Goal: Task Accomplishment & Management: Complete application form

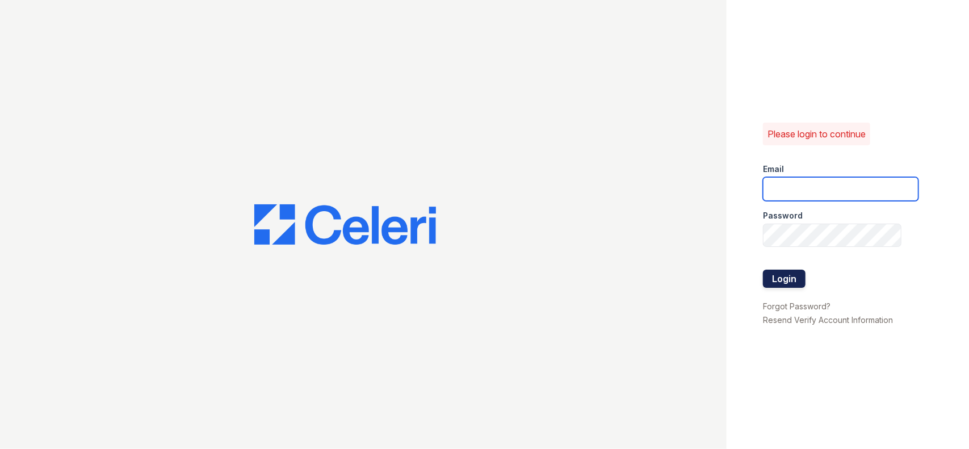
type input "[PERSON_NAME][EMAIL_ADDRESS][PERSON_NAME][DOMAIN_NAME]"
click at [778, 276] on button "Login" at bounding box center [784, 279] width 43 height 18
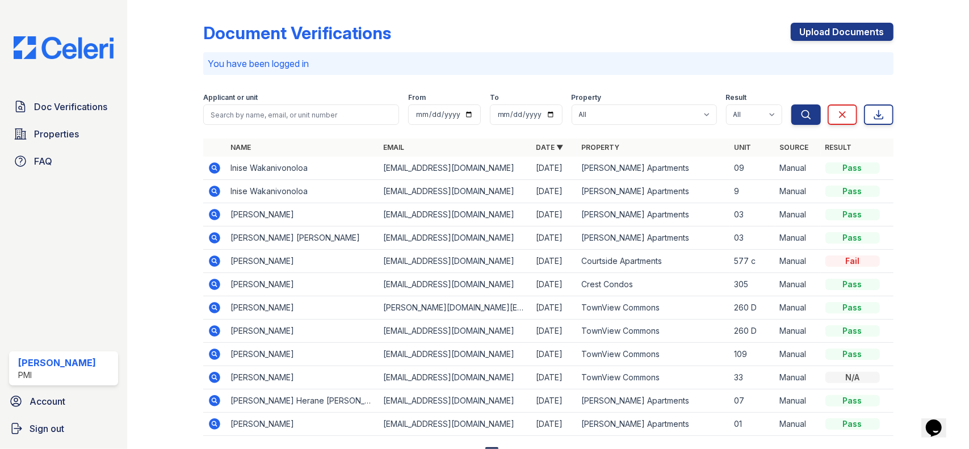
drag, startPoint x: 681, startPoint y: 43, endPoint x: 674, endPoint y: 44, distance: 7.5
click at [681, 43] on div "Document Verifications Upload Documents" at bounding box center [548, 38] width 690 height 30
click at [864, 23] on link "Upload Documents" at bounding box center [841, 32] width 103 height 18
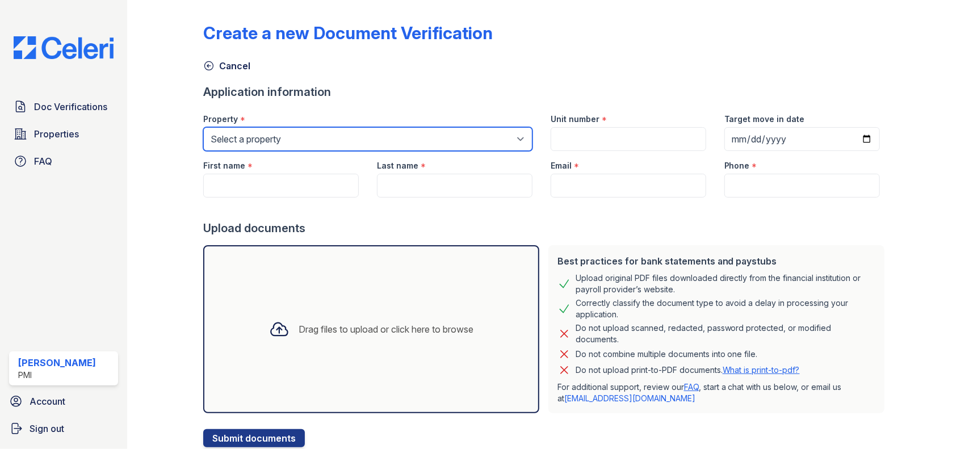
click at [403, 145] on select "Select a property Arden Tropical Gardens Courtside Apartments Crest Condos Fair…" at bounding box center [367, 139] width 329 height 24
select select "2115"
click at [203, 127] on select "Select a property Arden Tropical Gardens Courtside Apartments Crest Condos Fair…" at bounding box center [367, 139] width 329 height 24
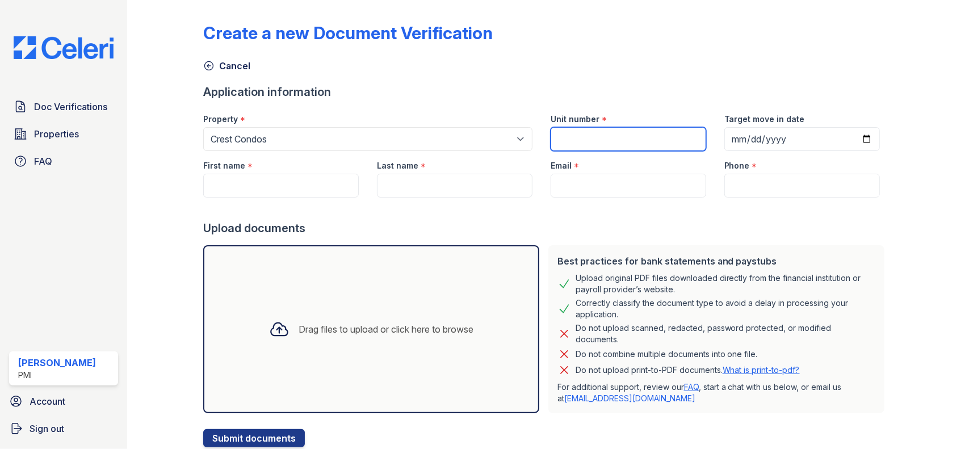
drag, startPoint x: 586, startPoint y: 147, endPoint x: 612, endPoint y: 140, distance: 27.0
click at [596, 147] on input "Unit number" at bounding box center [627, 139] width 155 height 24
type input "508"
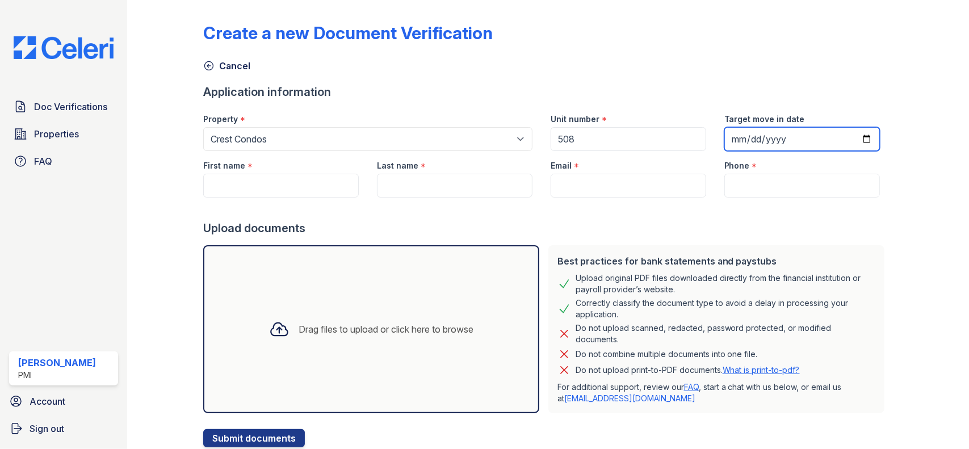
click at [753, 142] on input "Target move in date" at bounding box center [801, 139] width 155 height 24
type input "0001-10-17"
type input "2025-10-17"
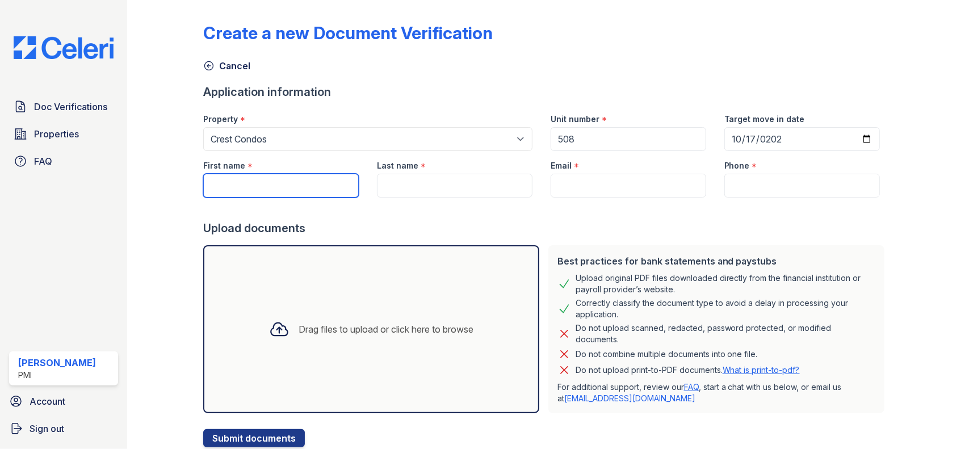
paste input "Wahidullah Sarem"
type input "Wahidullah Sarem"
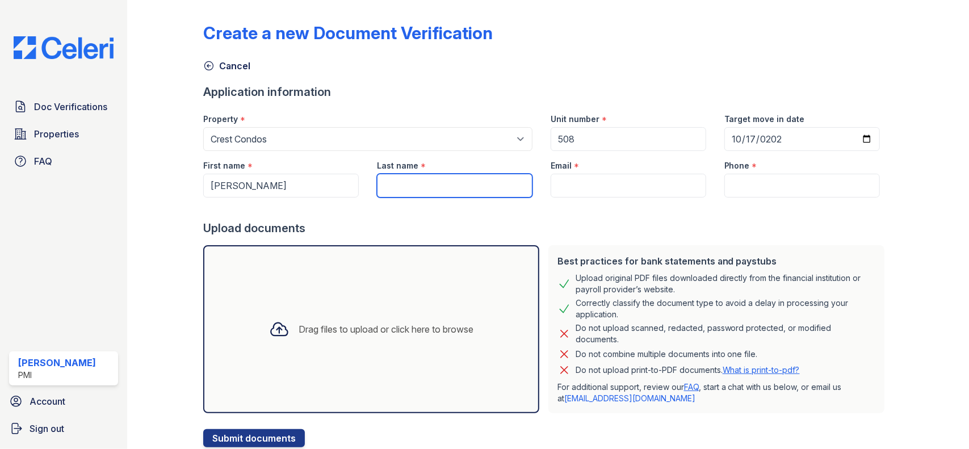
click at [430, 188] on input "Last name" at bounding box center [454, 186] width 155 height 24
paste input "Wahidullah Sarem"
drag, startPoint x: 430, startPoint y: 182, endPoint x: 286, endPoint y: 180, distance: 144.1
click at [298, 181] on div "First name * Wahidullah Sarem Last name * Wahidullah Sarem Email * Phone *" at bounding box center [541, 174] width 694 height 47
type input "Sarem"
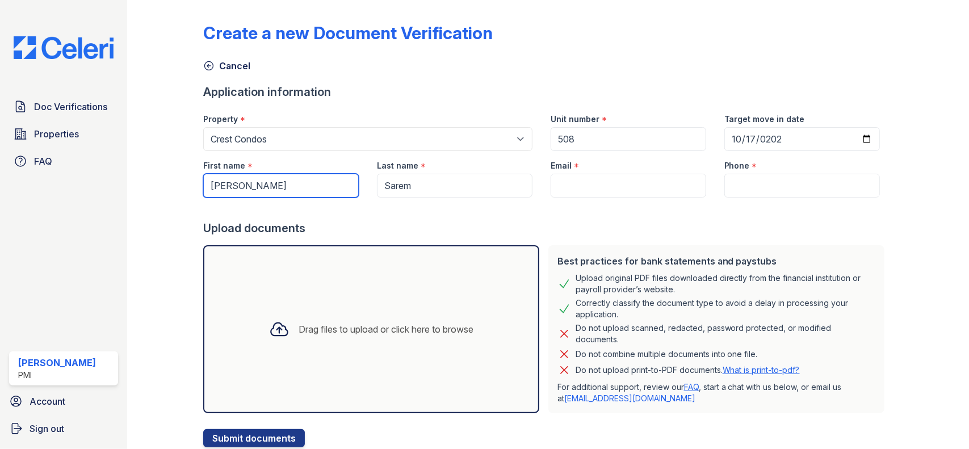
drag, startPoint x: 292, startPoint y: 181, endPoint x: 266, endPoint y: 184, distance: 26.9
click at [266, 184] on input "Wahidullah Sarem" at bounding box center [280, 186] width 155 height 24
click at [322, 194] on input "Wahidullah Sarem" at bounding box center [280, 186] width 155 height 24
drag, startPoint x: 311, startPoint y: 182, endPoint x: 256, endPoint y: 183, distance: 54.5
click at [256, 183] on input "Wahidullah Sarem" at bounding box center [280, 186] width 155 height 24
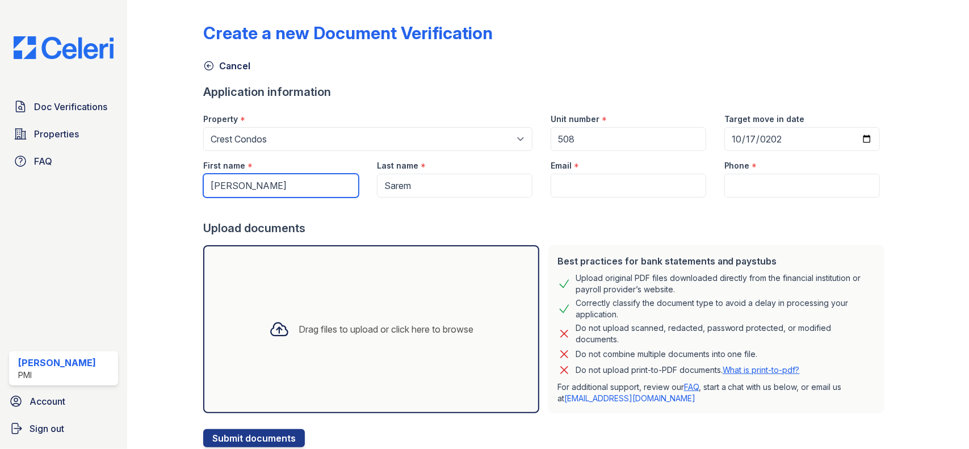
type input "Wahidullah"
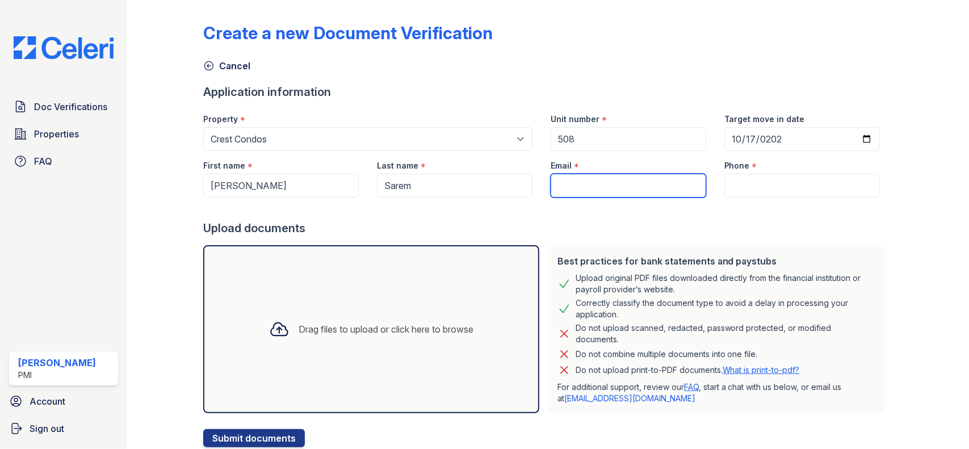
click at [586, 180] on input "Email" at bounding box center [627, 186] width 155 height 24
paste input "sarem.1248@gmail.com"
type input "sarem.1248@gmail.com"
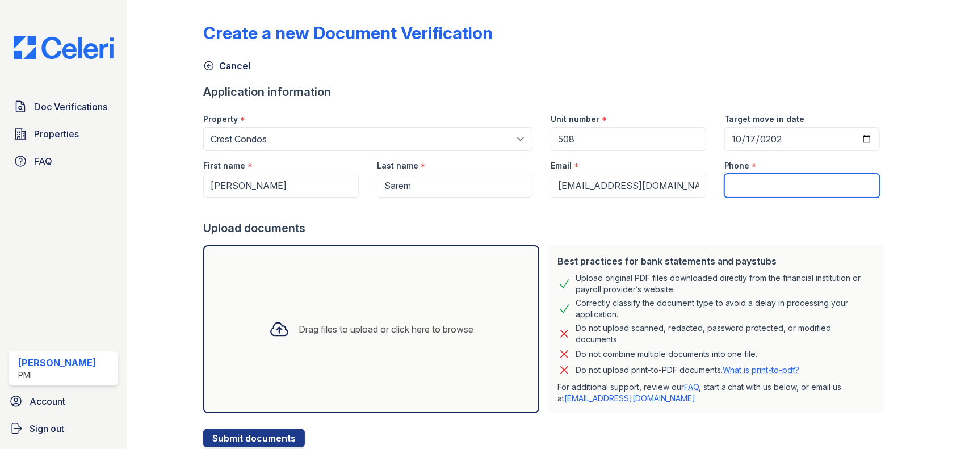
click at [743, 182] on input "Phone" at bounding box center [801, 186] width 155 height 24
paste input "(510) 938-0944"
type input "(510) 938-0944"
click at [332, 331] on div "Drag files to upload or click here to browse" at bounding box center [385, 329] width 175 height 14
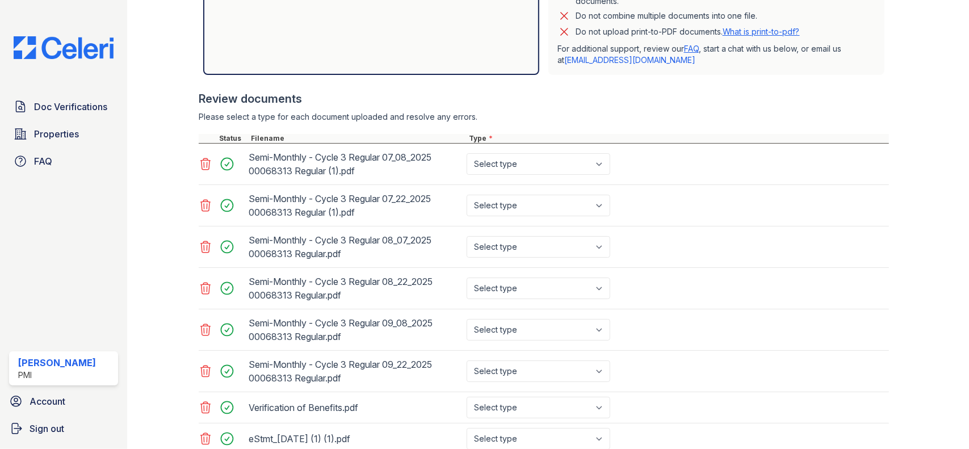
scroll to position [454, 0]
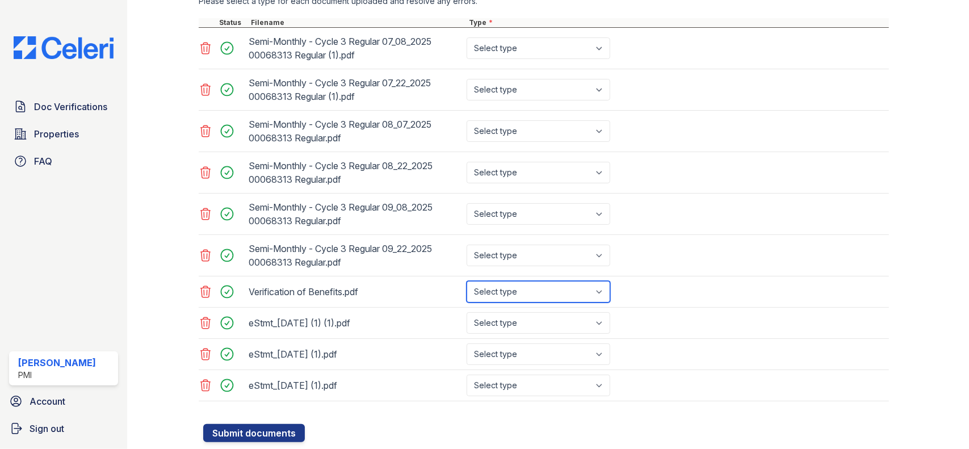
drag, startPoint x: 601, startPoint y: 289, endPoint x: 596, endPoint y: 290, distance: 5.8
click at [601, 289] on select "Select type Paystub Bank Statement Offer Letter Tax Documents Benefit Award Let…" at bounding box center [538, 292] width 144 height 22
select select "benefit_award_letter"
click at [466, 281] on select "Select type Paystub Bank Statement Offer Letter Tax Documents Benefit Award Let…" at bounding box center [538, 292] width 144 height 22
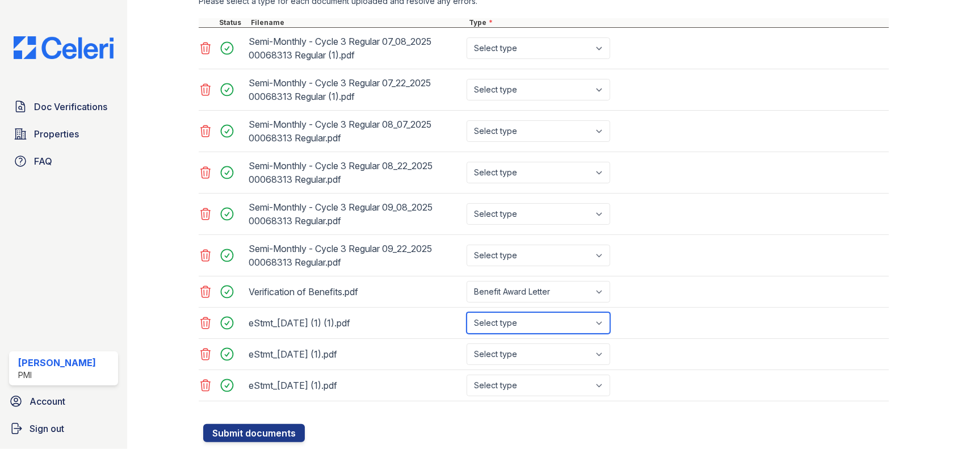
click at [542, 325] on select "Select type Paystub Bank Statement Offer Letter Tax Documents Benefit Award Let…" at bounding box center [538, 323] width 144 height 22
select select "bank_statement"
click at [466, 312] on select "Select type Paystub Bank Statement Offer Letter Tax Documents Benefit Award Let…" at bounding box center [538, 323] width 144 height 22
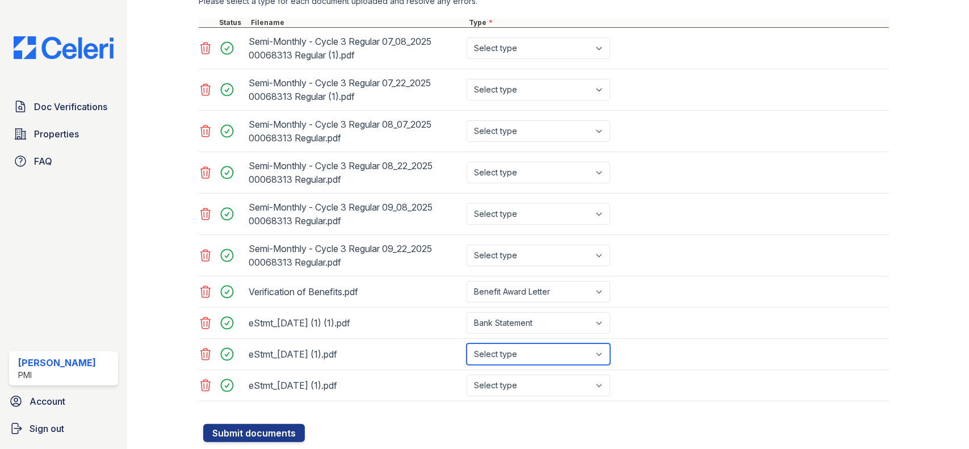
drag, startPoint x: 535, startPoint y: 348, endPoint x: 534, endPoint y: 353, distance: 5.8
click at [535, 348] on select "Select type Paystub Bank Statement Offer Letter Tax Documents Benefit Award Let…" at bounding box center [538, 354] width 144 height 22
select select "bank_statement"
click at [466, 343] on select "Select type Paystub Bank Statement Offer Letter Tax Documents Benefit Award Let…" at bounding box center [538, 354] width 144 height 22
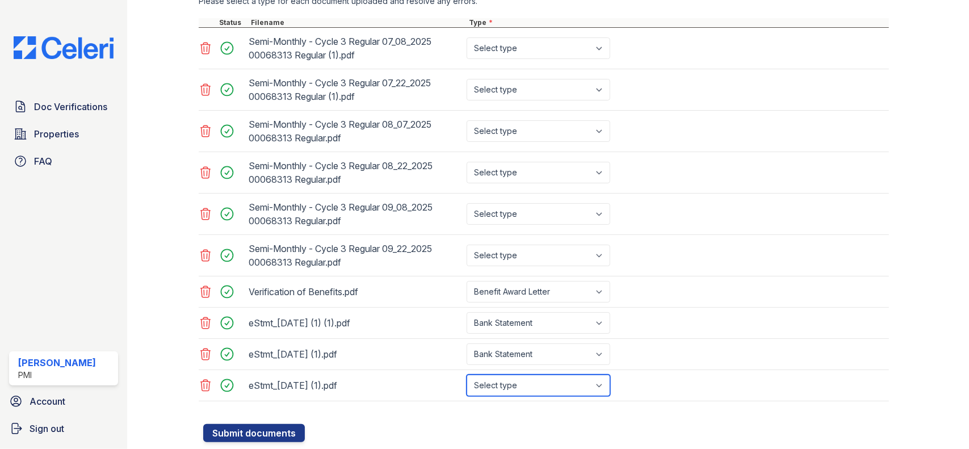
click at [520, 378] on select "Select type Paystub Bank Statement Offer Letter Tax Documents Benefit Award Let…" at bounding box center [538, 385] width 144 height 22
select select "bank_statement"
click at [466, 374] on select "Select type Paystub Bank Statement Offer Letter Tax Documents Benefit Award Let…" at bounding box center [538, 385] width 144 height 22
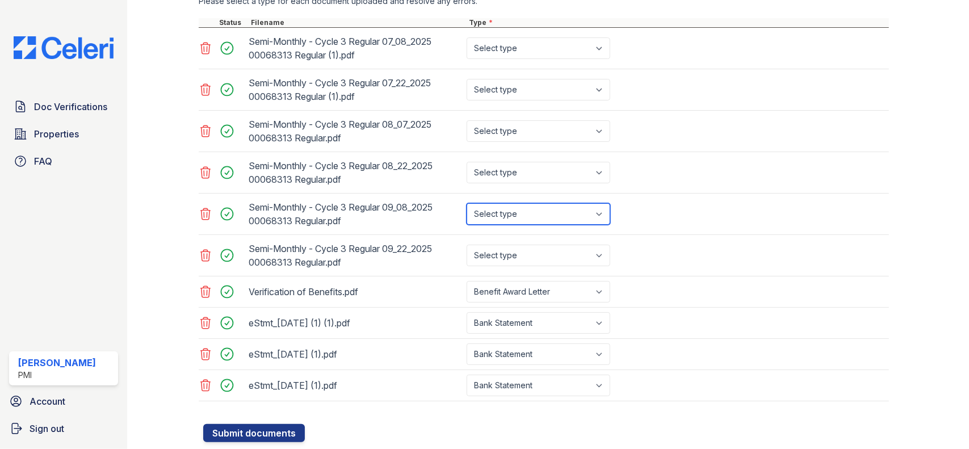
click at [520, 217] on select "Select type Paystub Bank Statement Offer Letter Tax Documents Benefit Award Let…" at bounding box center [538, 214] width 144 height 22
select select "paystub"
click at [466, 203] on select "Select type Paystub Bank Statement Offer Letter Tax Documents Benefit Award Let…" at bounding box center [538, 214] width 144 height 22
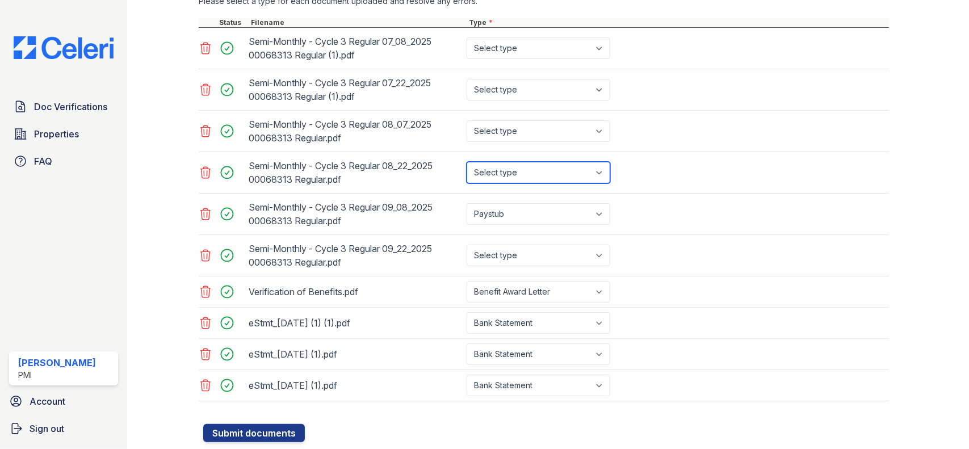
click at [538, 171] on select "Select type Paystub Bank Statement Offer Letter Tax Documents Benefit Award Let…" at bounding box center [538, 173] width 144 height 22
select select "paystub"
click at [466, 162] on select "Select type Paystub Bank Statement Offer Letter Tax Documents Benefit Award Let…" at bounding box center [538, 173] width 144 height 22
click at [531, 119] on div "Select type Paystub Bank Statement Offer Letter Tax Documents Benefit Award Let…" at bounding box center [539, 131] width 150 height 32
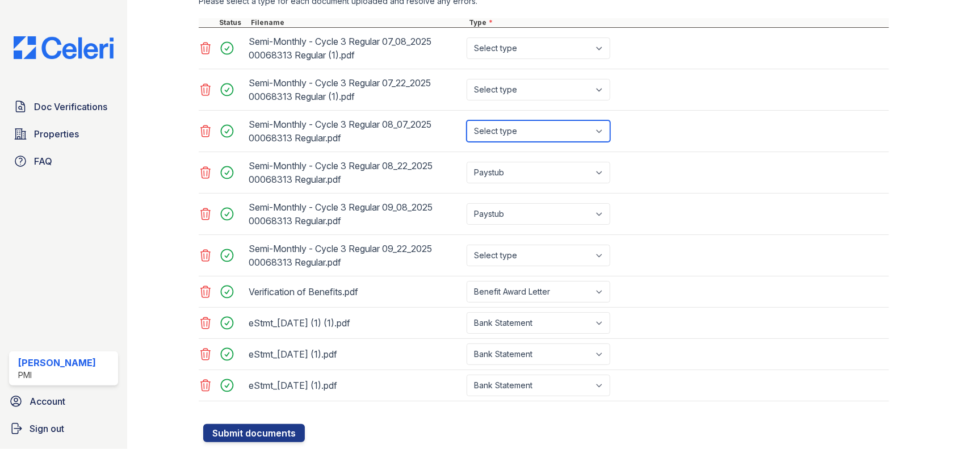
click at [529, 130] on select "Select type Paystub Bank Statement Offer Letter Tax Documents Benefit Award Let…" at bounding box center [538, 131] width 144 height 22
select select "paystub"
click at [466, 120] on select "Select type Paystub Bank Statement Offer Letter Tax Documents Benefit Award Let…" at bounding box center [538, 131] width 144 height 22
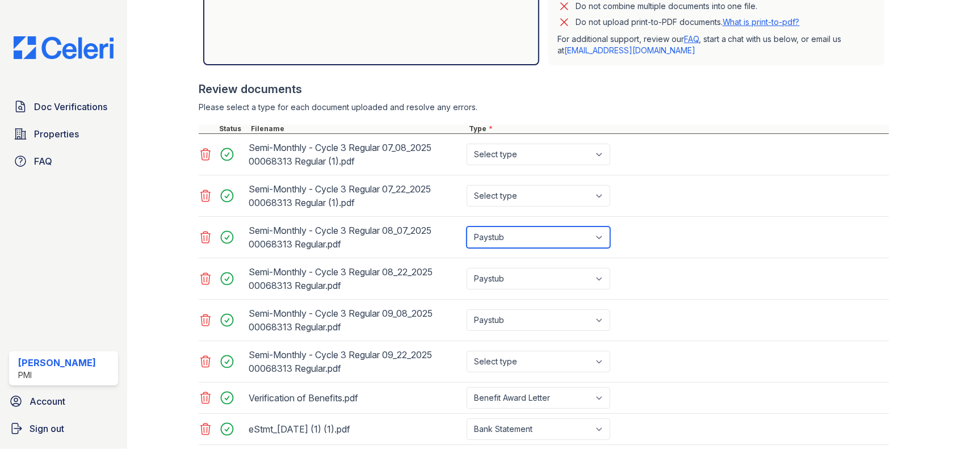
scroll to position [340, 0]
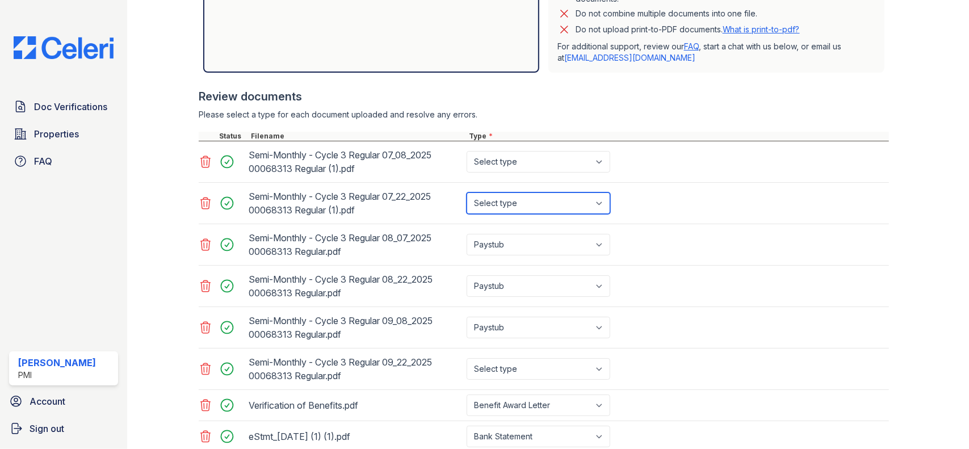
drag, startPoint x: 527, startPoint y: 203, endPoint x: 528, endPoint y: 212, distance: 9.1
click at [528, 205] on select "Select type Paystub Bank Statement Offer Letter Tax Documents Benefit Award Let…" at bounding box center [538, 203] width 144 height 22
select select "paystub"
click at [466, 192] on select "Select type Paystub Bank Statement Offer Letter Tax Documents Benefit Award Let…" at bounding box center [538, 203] width 144 height 22
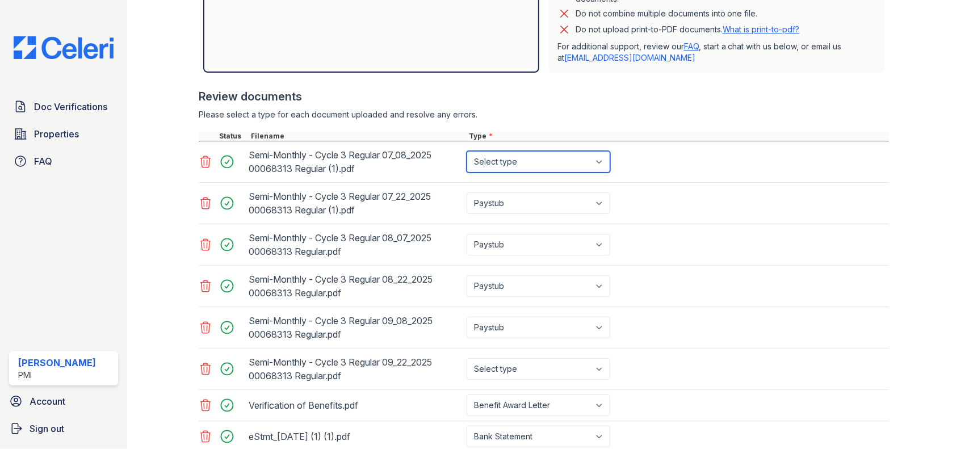
click at [528, 165] on select "Select type Paystub Bank Statement Offer Letter Tax Documents Benefit Award Let…" at bounding box center [538, 162] width 144 height 22
click at [466, 151] on select "Select type Paystub Bank Statement Offer Letter Tax Documents Benefit Award Let…" at bounding box center [538, 162] width 144 height 22
click at [518, 162] on select "Select type Paystub Bank Statement Offer Letter Tax Documents Benefit Award Let…" at bounding box center [538, 162] width 144 height 22
select select "paystub"
click at [466, 151] on select "Select type Paystub Bank Statement Offer Letter Tax Documents Benefit Award Let…" at bounding box center [538, 162] width 144 height 22
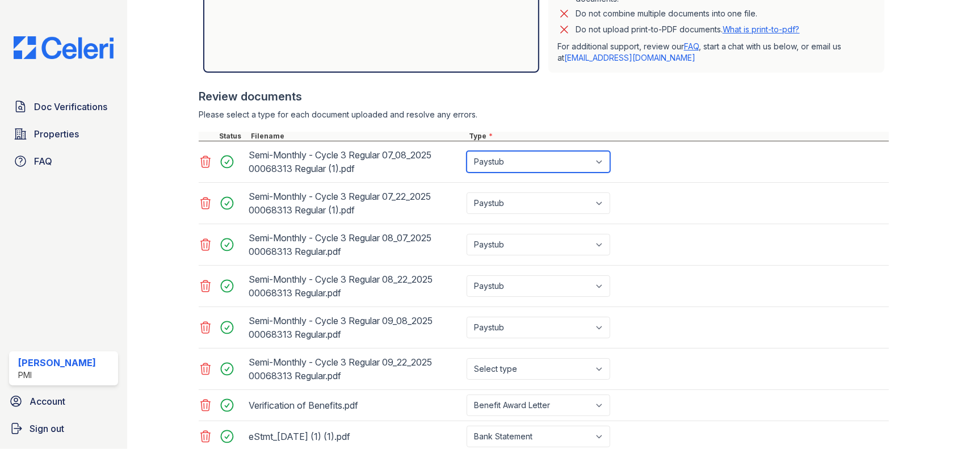
scroll to position [481, 0]
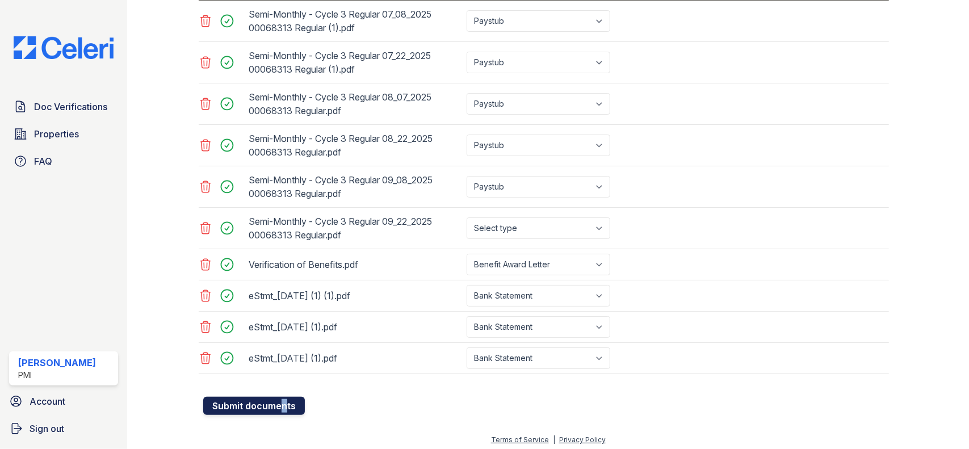
click at [273, 397] on button "Submit documents" at bounding box center [254, 406] width 102 height 18
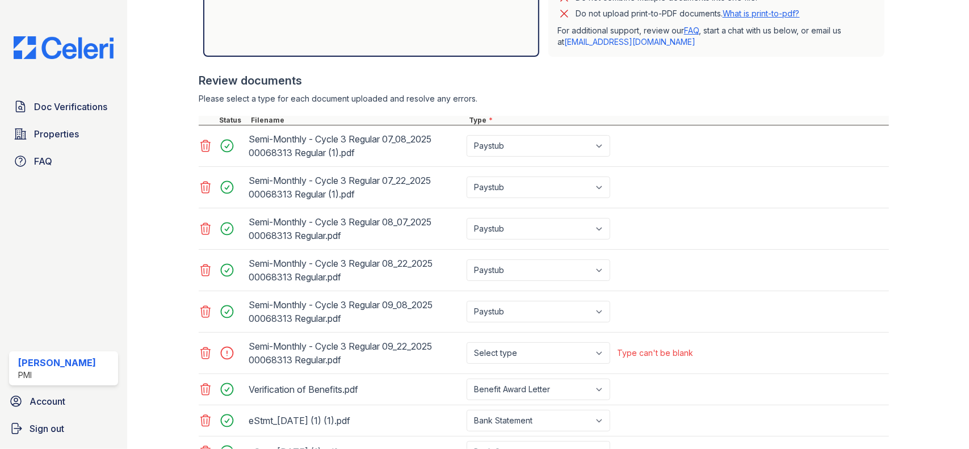
scroll to position [513, 0]
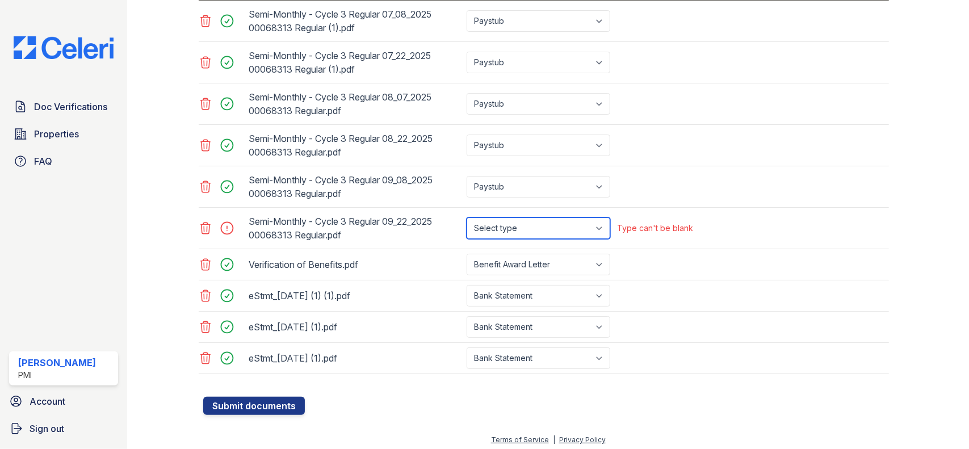
click at [586, 224] on select "Select type Paystub Bank Statement Offer Letter Tax Documents Benefit Award Let…" at bounding box center [538, 228] width 144 height 22
click at [466, 217] on select "Select type Paystub Bank Statement Offer Letter Tax Documents Benefit Award Let…" at bounding box center [538, 228] width 144 height 22
drag, startPoint x: 541, startPoint y: 221, endPoint x: 534, endPoint y: 233, distance: 13.5
click at [541, 222] on select "Select type Paystub Bank Statement Offer Letter Tax Documents Benefit Award Let…" at bounding box center [538, 228] width 144 height 22
select select "paystub"
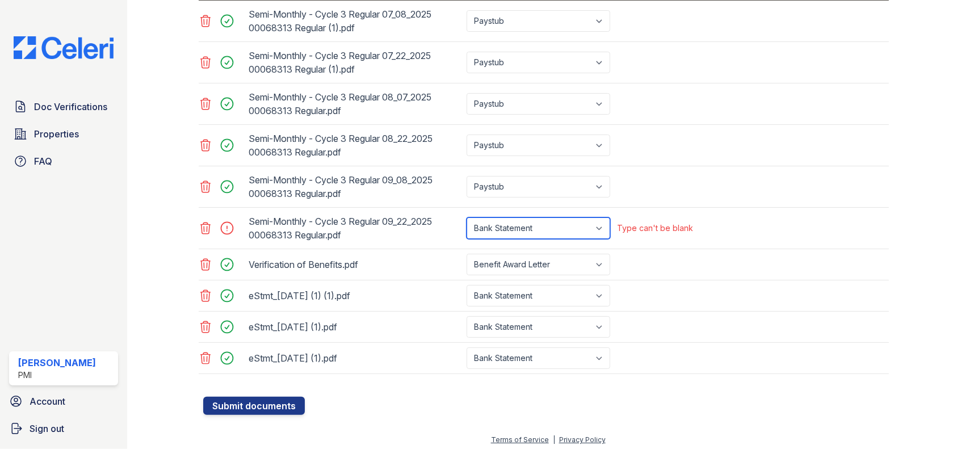
click at [466, 217] on select "Select type Paystub Bank Statement Offer Letter Tax Documents Benefit Award Let…" at bounding box center [538, 228] width 144 height 22
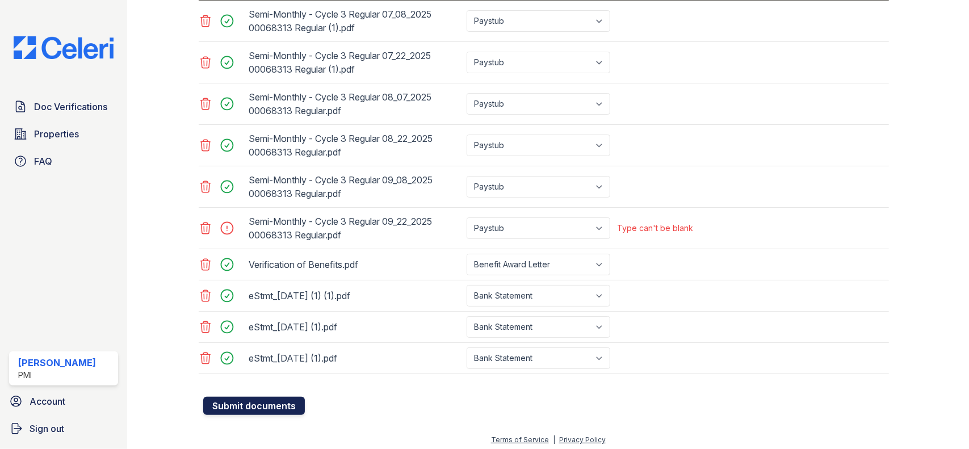
click at [249, 402] on button "Submit documents" at bounding box center [254, 406] width 102 height 18
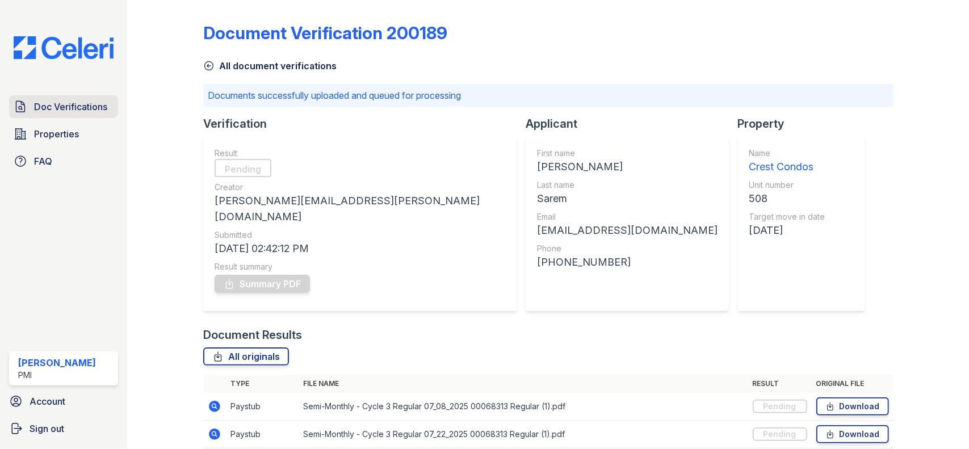
click at [76, 108] on span "Doc Verifications" at bounding box center [70, 107] width 73 height 14
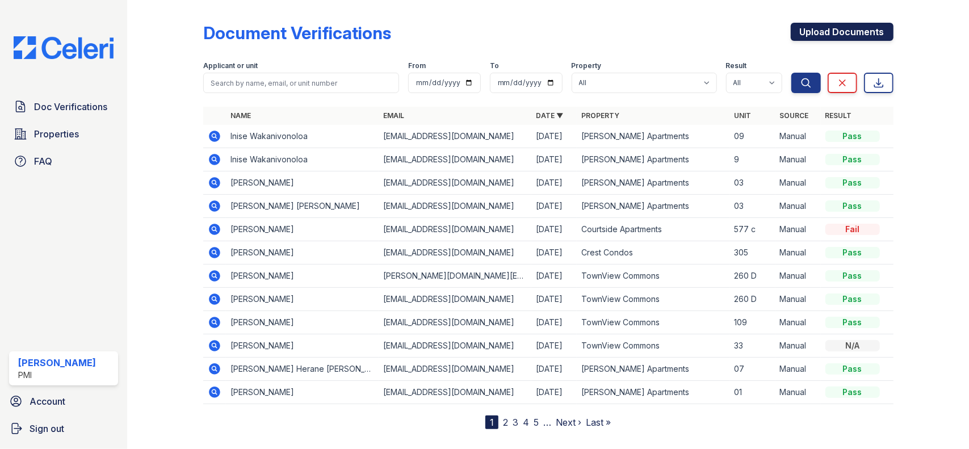
click at [872, 33] on link "Upload Documents" at bounding box center [841, 32] width 103 height 18
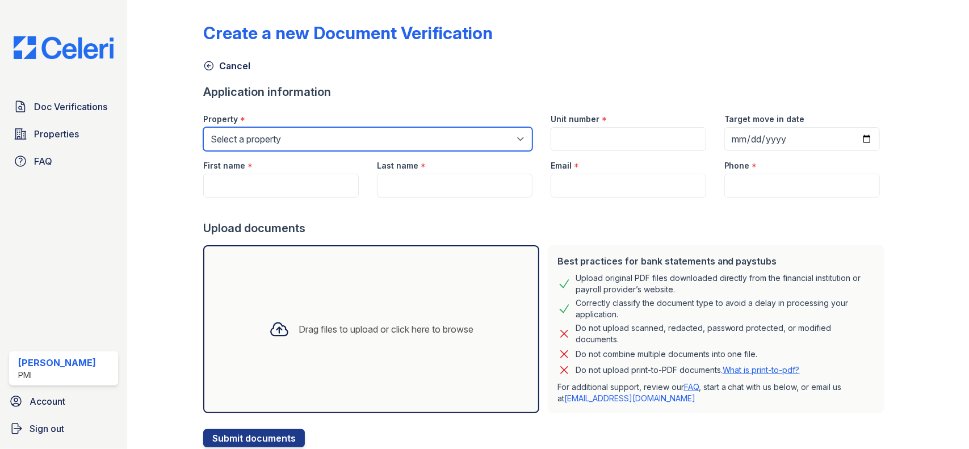
drag, startPoint x: 319, startPoint y: 129, endPoint x: 311, endPoint y: 149, distance: 21.7
click at [319, 130] on select "Select a property Arden Tropical Gardens Courtside Apartments Crest Condos Fair…" at bounding box center [367, 139] width 329 height 24
select select "2115"
click at [203, 127] on select "Select a property Arden Tropical Gardens Courtside Apartments Crest Condos Fair…" at bounding box center [367, 139] width 329 height 24
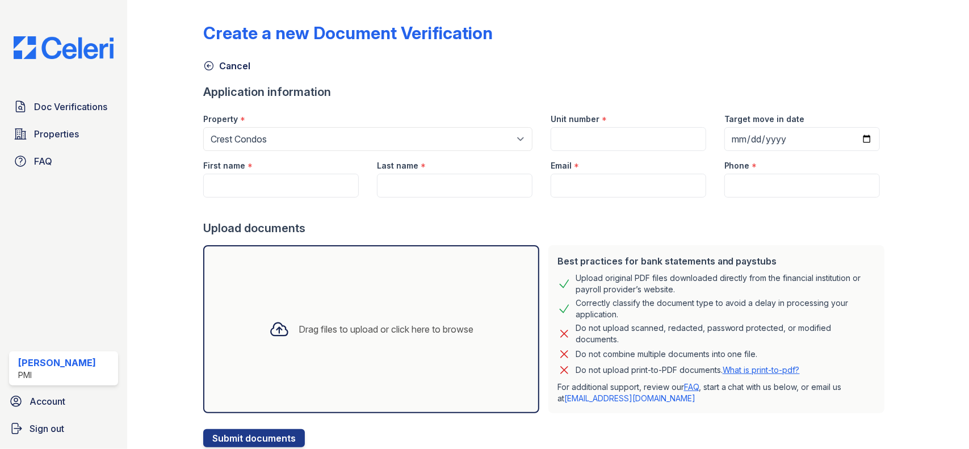
click at [592, 128] on div "Unit number *" at bounding box center [628, 127] width 174 height 47
click at [587, 134] on input "Unit number" at bounding box center [627, 139] width 155 height 24
type input "6"
type input "508"
click at [793, 136] on input "Target move in date" at bounding box center [801, 139] width 155 height 24
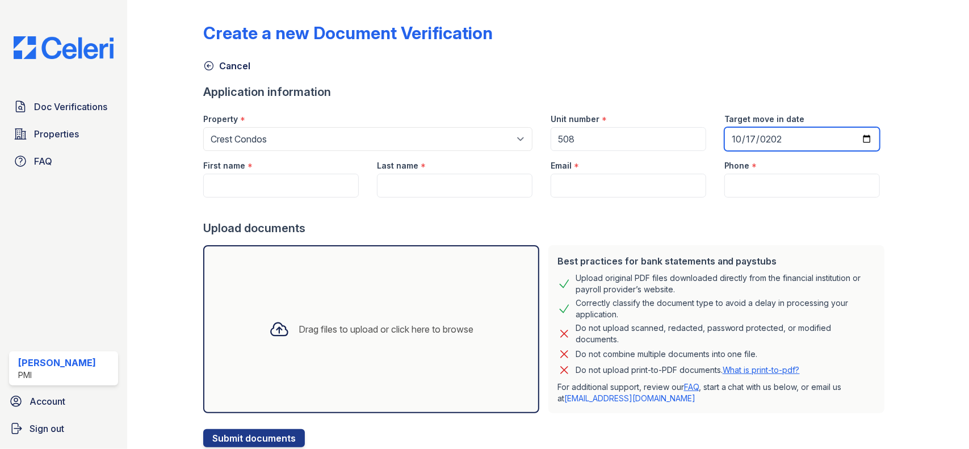
type input "2025-10-17"
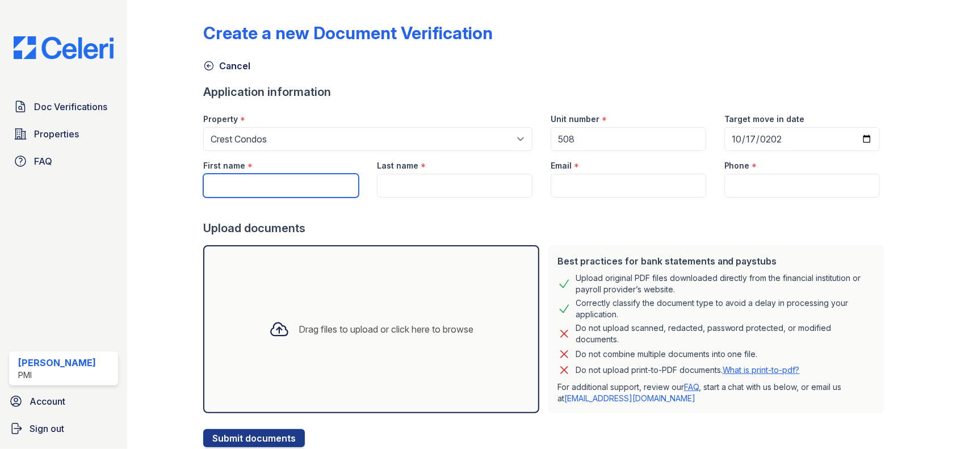
paste input "TUBA SAREM"
type input "TUBA SAREM"
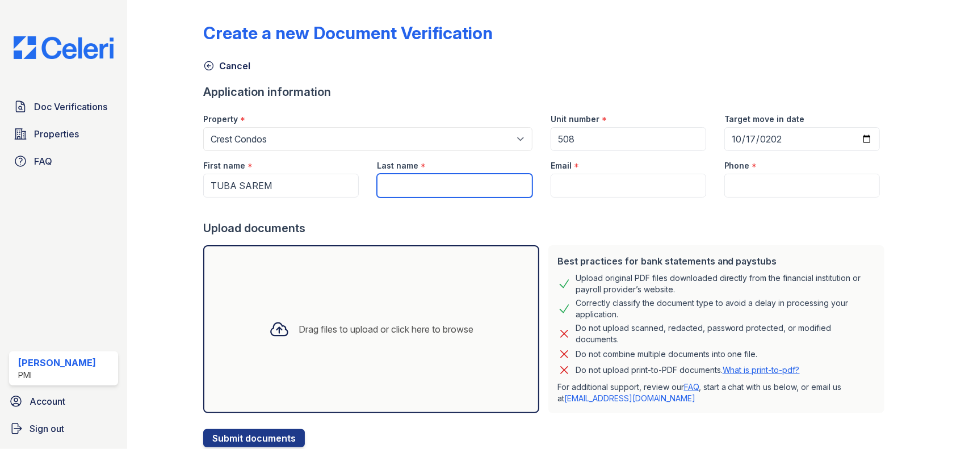
paste input "TUBA SAREM"
drag, startPoint x: 410, startPoint y: 183, endPoint x: 363, endPoint y: 184, distance: 47.1
click at [368, 184] on div "Last name * TUBA SAREM" at bounding box center [455, 174] width 174 height 47
click at [407, 184] on input "TUBA SAREM" at bounding box center [454, 186] width 155 height 24
type input "SAREM"
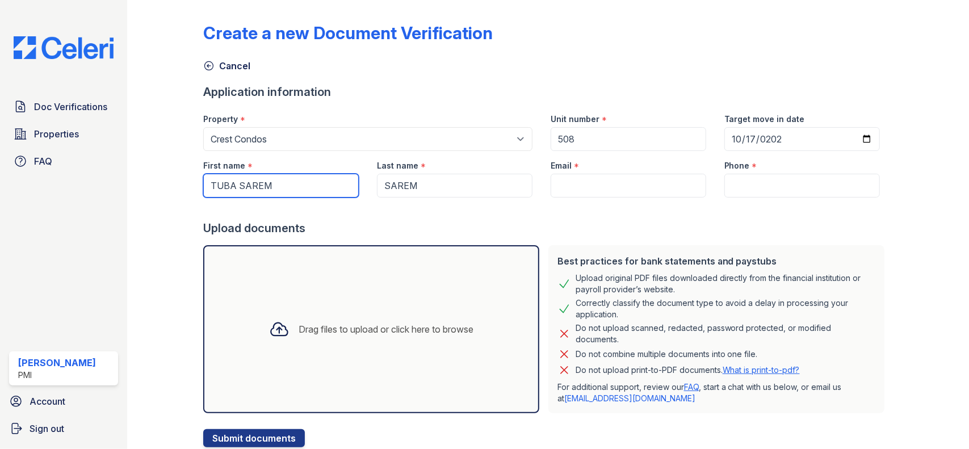
drag, startPoint x: 285, startPoint y: 179, endPoint x: 233, endPoint y: 186, distance: 52.7
click at [233, 186] on input "TUBA SAREM" at bounding box center [280, 186] width 155 height 24
type input "TUBA"
click at [596, 232] on div "Upload documents" at bounding box center [545, 228] width 685 height 16
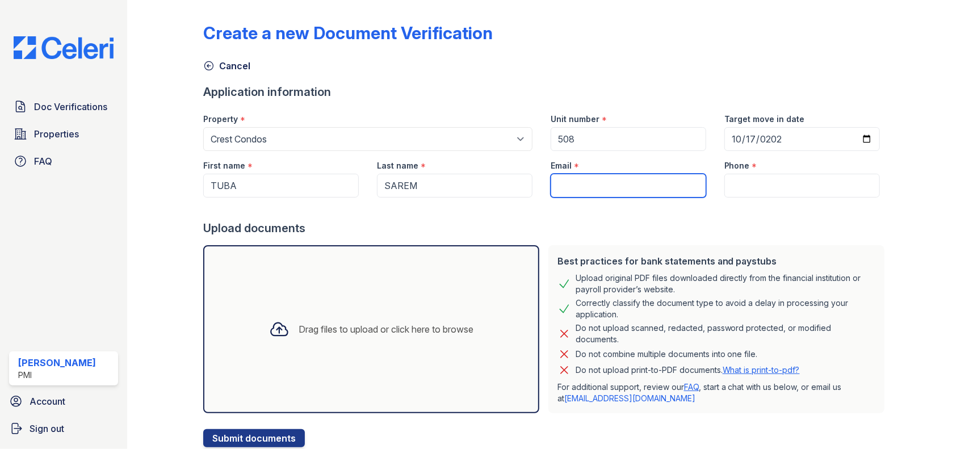
paste input "tubasarem70@gmail.com"
type input "tubasarem70@gmail.com"
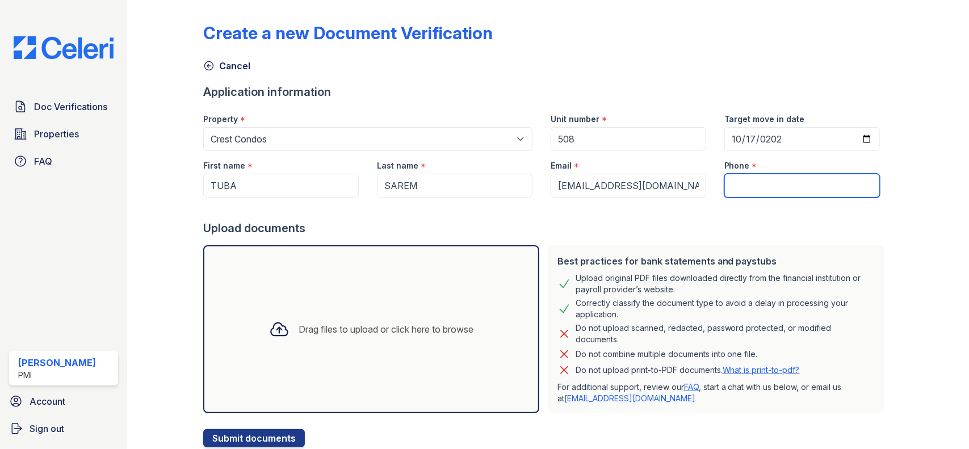
click at [781, 186] on input "Phone" at bounding box center [801, 186] width 155 height 24
paste input "(279) 944-9535"
type input "(279) 944-9535"
click at [663, 228] on div "Upload documents" at bounding box center [545, 228] width 685 height 16
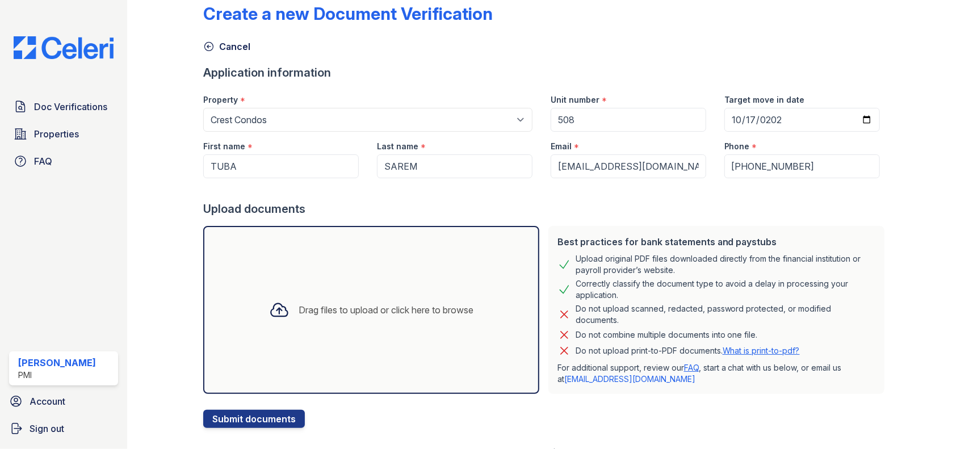
scroll to position [36, 0]
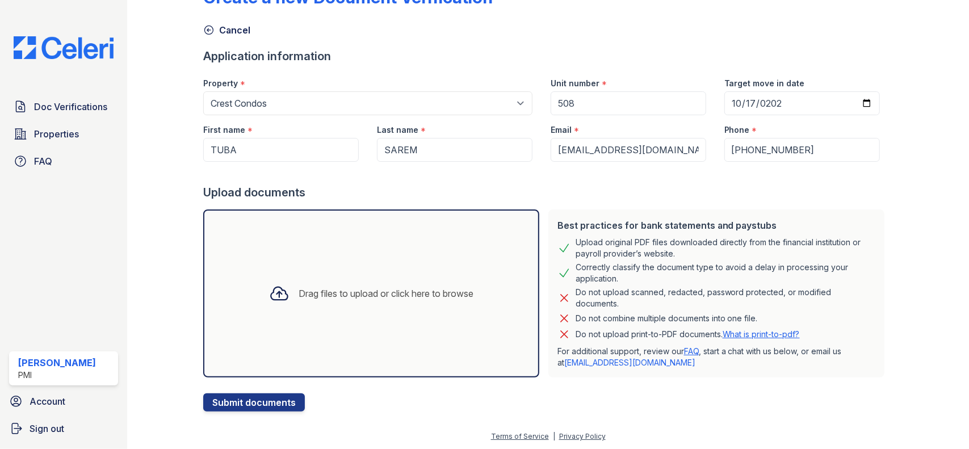
click at [381, 301] on div "Drag files to upload or click here to browse" at bounding box center [371, 293] width 222 height 39
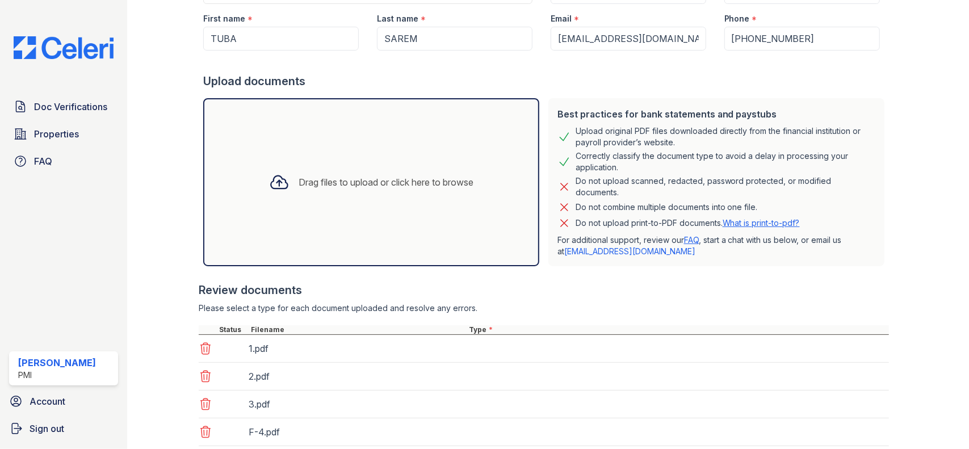
scroll to position [221, 0]
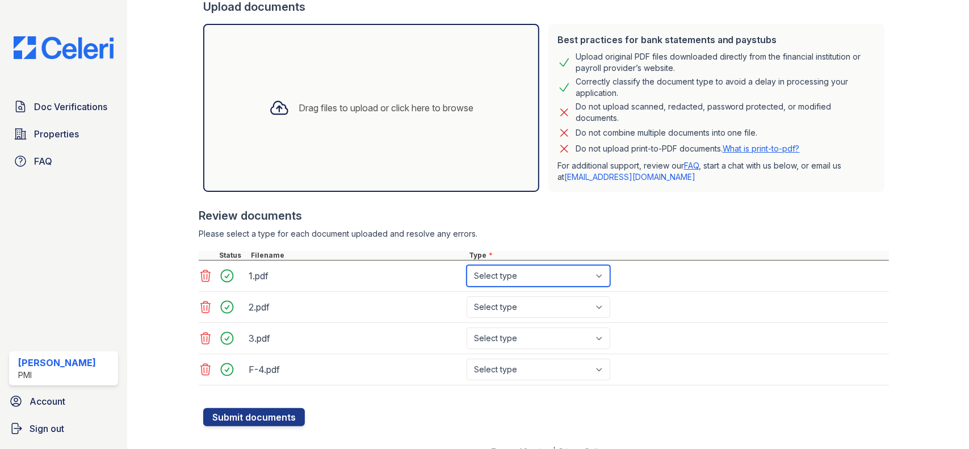
click at [586, 275] on select "Select type Paystub Bank Statement Offer Letter Tax Documents Benefit Award Let…" at bounding box center [538, 276] width 144 height 22
select select "paystub"
click at [466, 265] on select "Select type Paystub Bank Statement Offer Letter Tax Documents Benefit Award Let…" at bounding box center [538, 276] width 144 height 22
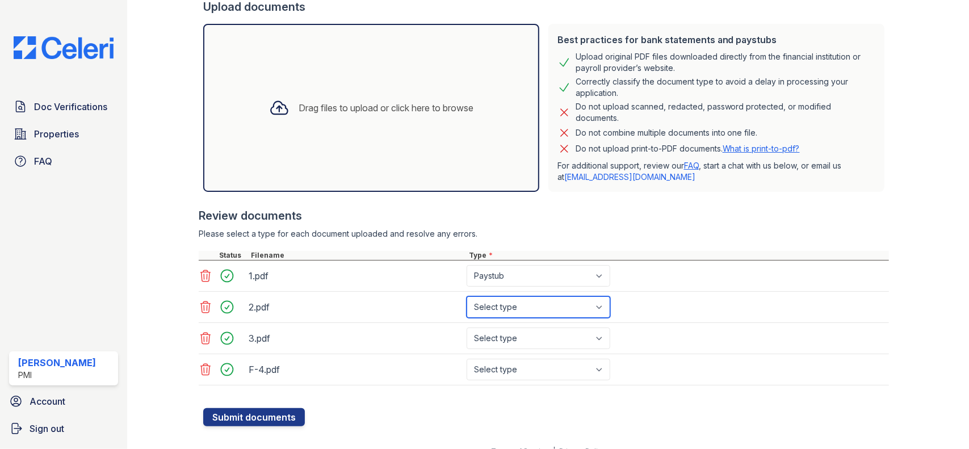
click at [536, 311] on select "Select type Paystub Bank Statement Offer Letter Tax Documents Benefit Award Let…" at bounding box center [538, 307] width 144 height 22
select select "paystub"
click at [466, 296] on select "Select type Paystub Bank Statement Offer Letter Tax Documents Benefit Award Let…" at bounding box center [538, 307] width 144 height 22
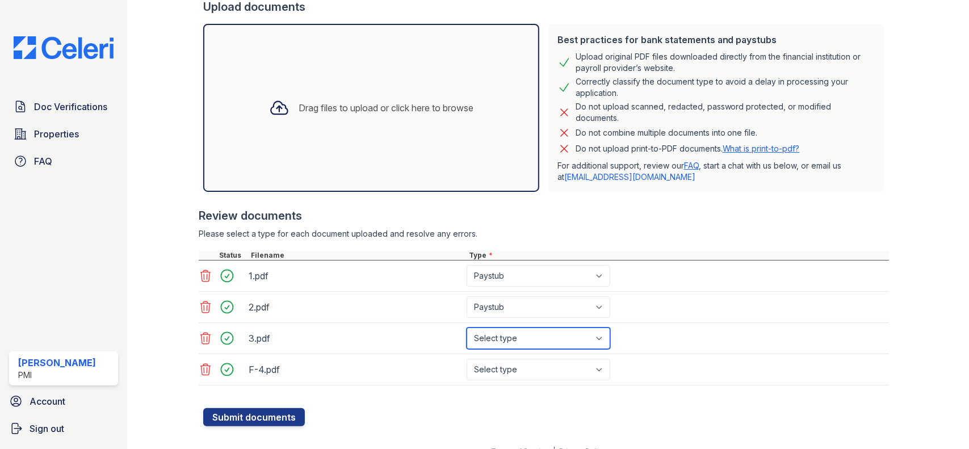
click at [520, 332] on select "Select type Paystub Bank Statement Offer Letter Tax Documents Benefit Award Let…" at bounding box center [538, 338] width 144 height 22
select select "paystub"
click at [466, 327] on select "Select type Paystub Bank Statement Offer Letter Tax Documents Benefit Award Let…" at bounding box center [538, 338] width 144 height 22
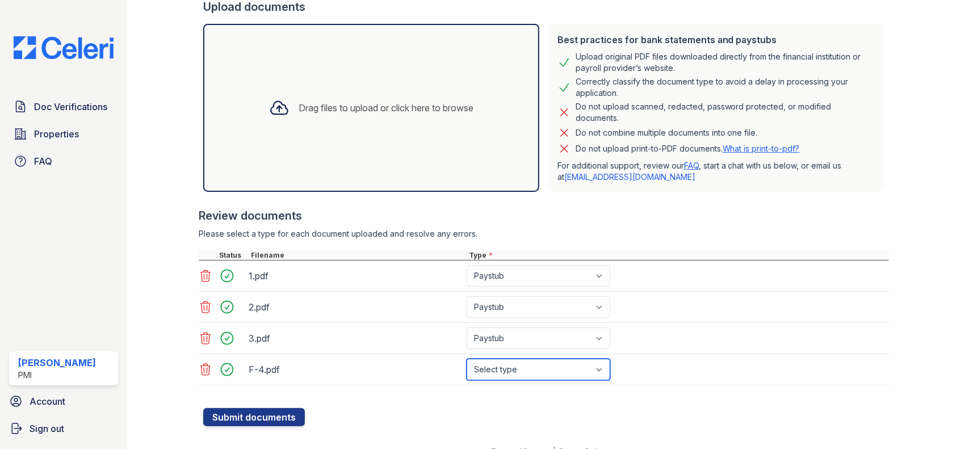
click at [512, 369] on select "Select type Paystub Bank Statement Offer Letter Tax Documents Benefit Award Let…" at bounding box center [538, 370] width 144 height 22
select select "benefit_award_letter"
click at [466, 359] on select "Select type Paystub Bank Statement Offer Letter Tax Documents Benefit Award Let…" at bounding box center [538, 370] width 144 height 22
click at [256, 414] on button "Submit documents" at bounding box center [254, 417] width 102 height 18
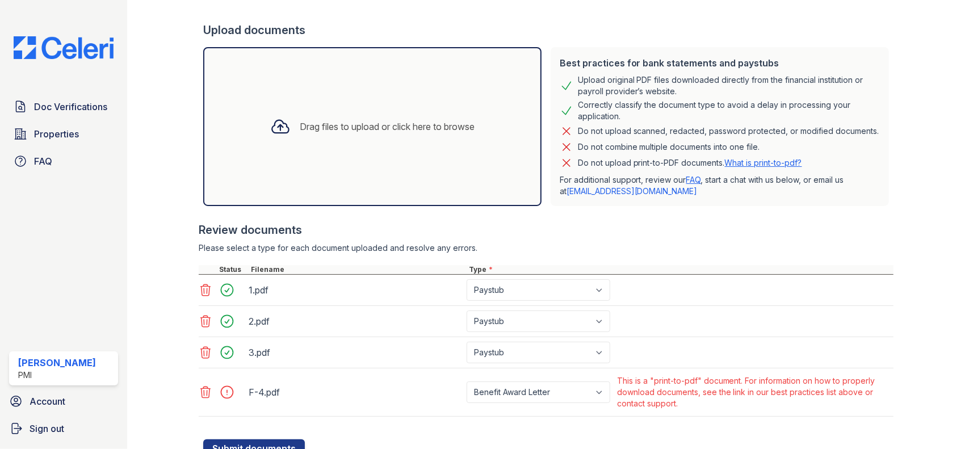
scroll to position [283, 0]
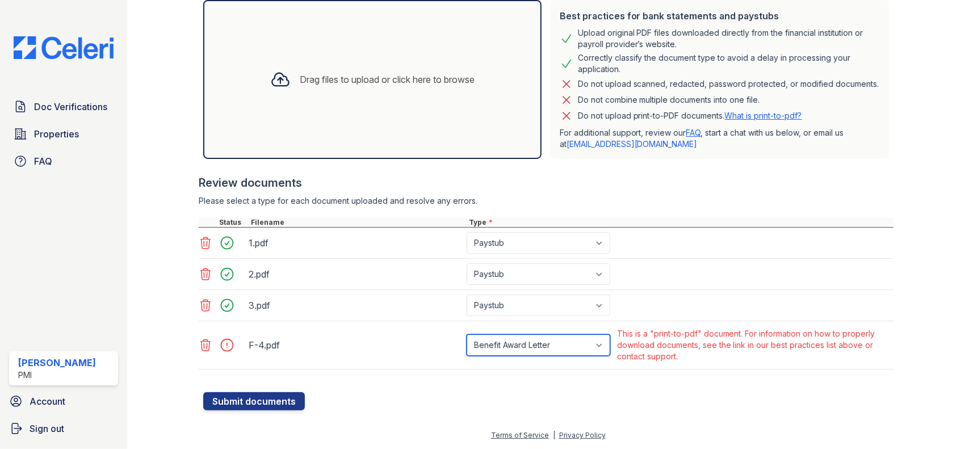
click at [592, 346] on select "Paystub Bank Statement Offer Letter Tax Documents Benefit Award Letter Investme…" at bounding box center [538, 345] width 144 height 22
drag, startPoint x: 543, startPoint y: 388, endPoint x: 347, endPoint y: 326, distance: 205.7
click at [540, 388] on div at bounding box center [548, 386] width 690 height 11
click at [208, 348] on icon at bounding box center [206, 344] width 10 height 11
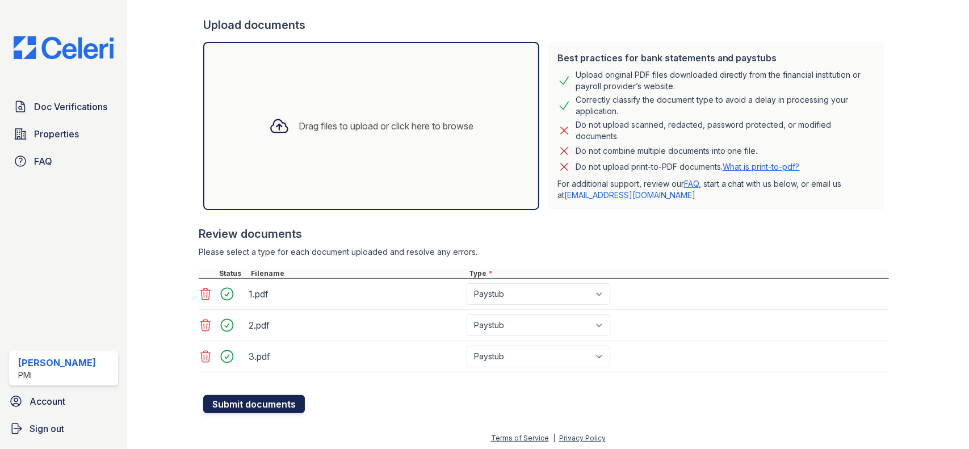
click at [279, 402] on button "Submit documents" at bounding box center [254, 404] width 102 height 18
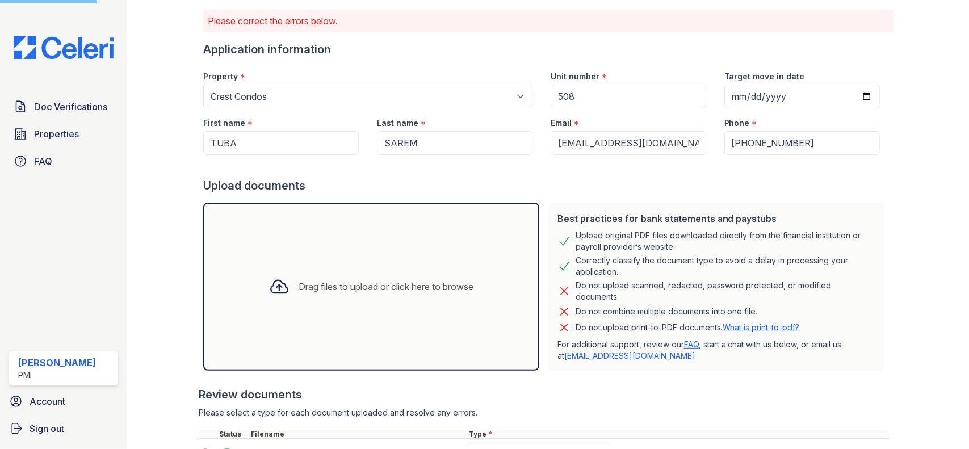
scroll to position [0, 0]
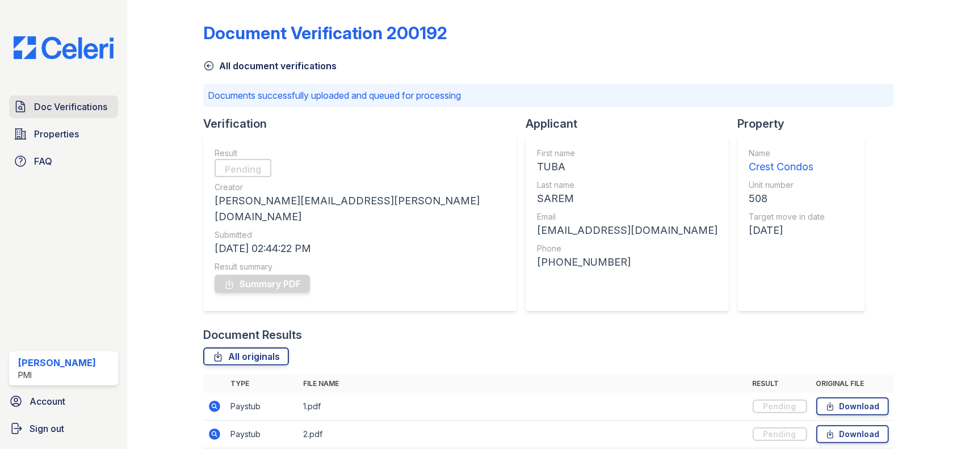
click at [66, 110] on span "Doc Verifications" at bounding box center [70, 107] width 73 height 14
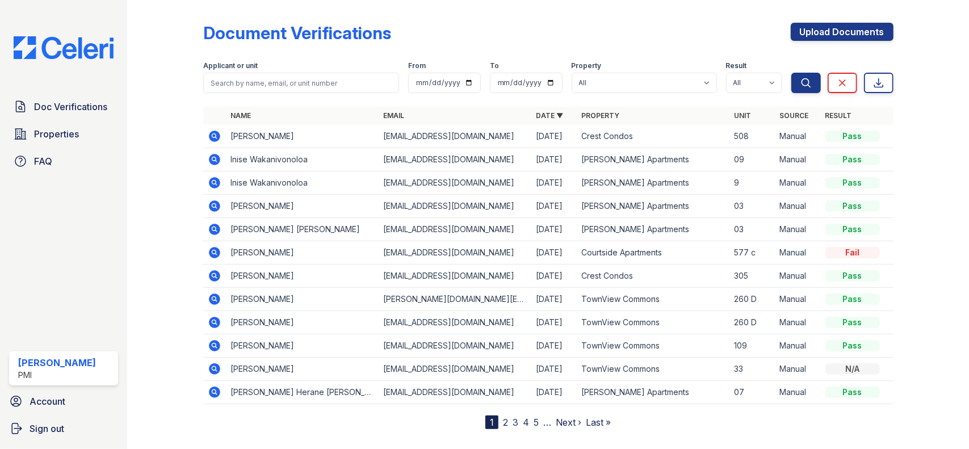
click at [216, 159] on icon at bounding box center [214, 159] width 11 height 11
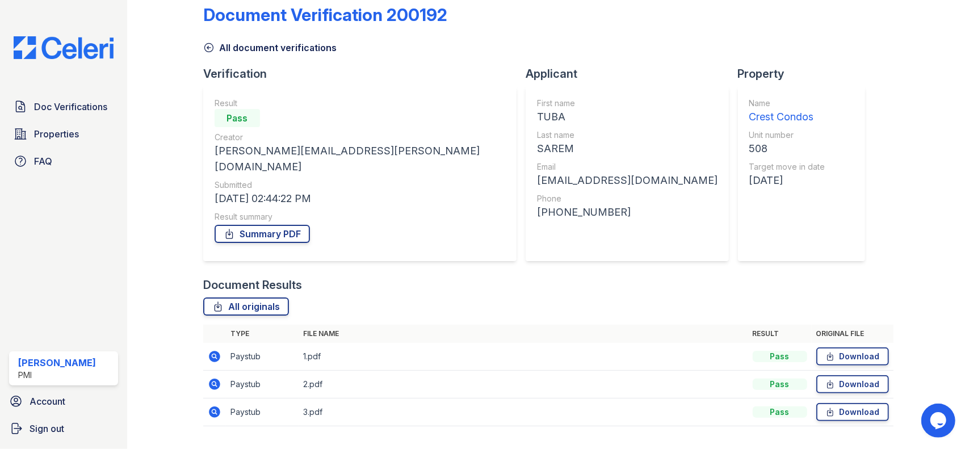
scroll to position [28, 0]
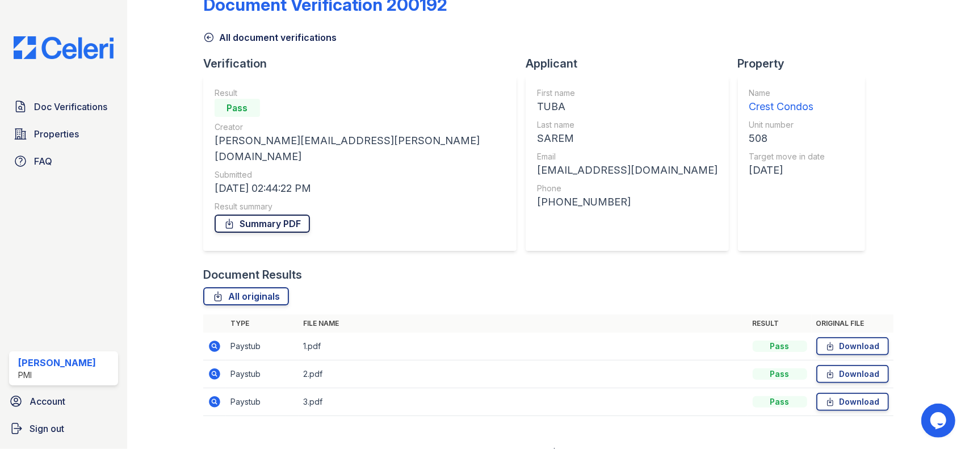
click at [260, 214] on link "Summary PDF" at bounding box center [261, 223] width 95 height 18
click at [82, 108] on span "Doc Verifications" at bounding box center [70, 107] width 73 height 14
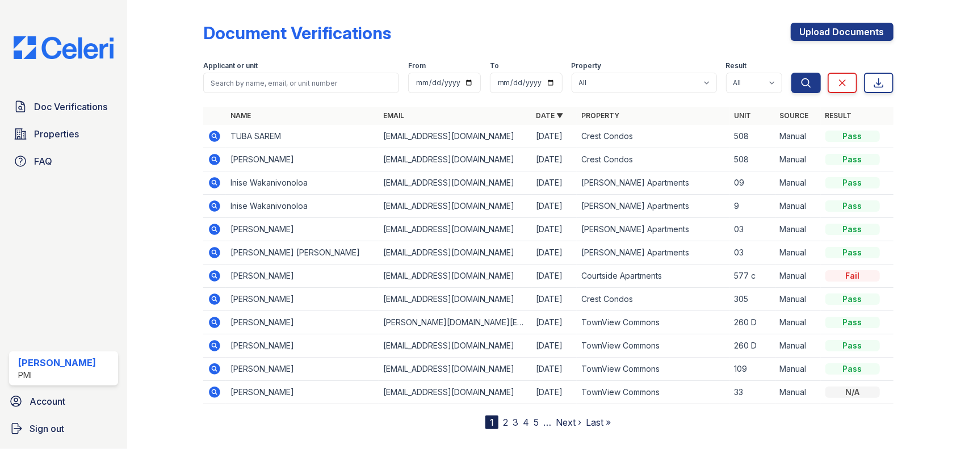
click at [280, 157] on td "Wahidullah Sarem" at bounding box center [302, 159] width 153 height 23
click at [218, 159] on icon at bounding box center [214, 159] width 11 height 11
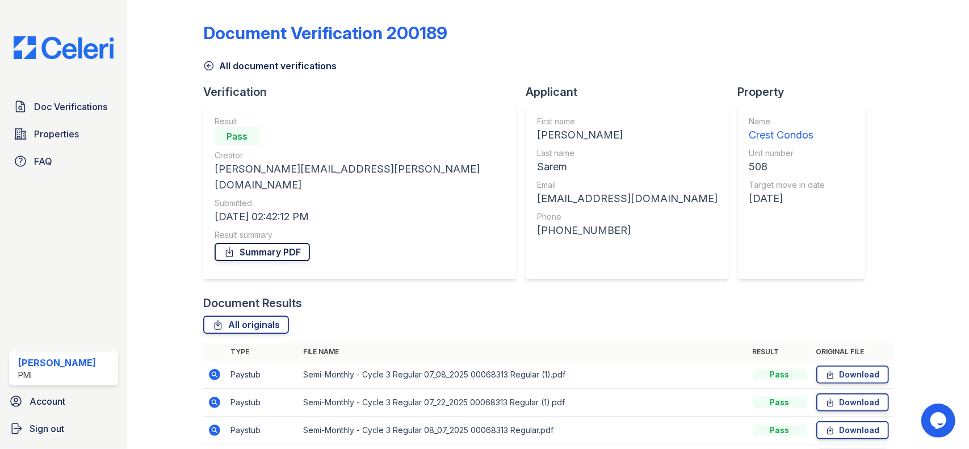
click at [256, 243] on link "Summary PDF" at bounding box center [261, 252] width 95 height 18
click at [832, 103] on div "Document Verification 200189 All document verifications Verification Result Pas…" at bounding box center [548, 330] width 690 height 650
click at [811, 137] on div "Document Verification 200189 All document verifications Verification Result Pas…" at bounding box center [548, 330] width 690 height 650
click at [531, 315] on div "All originals" at bounding box center [548, 324] width 690 height 18
click at [401, 66] on div "All document verifications" at bounding box center [548, 62] width 690 height 20
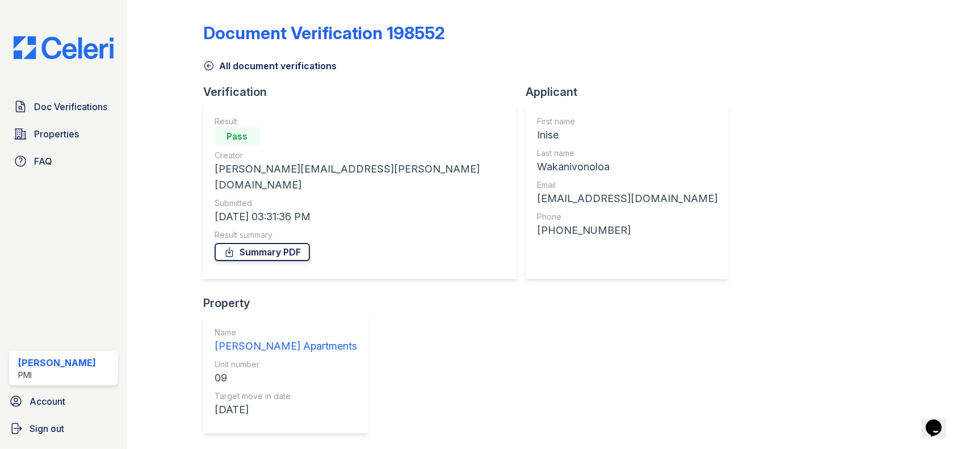
click at [259, 243] on link "Summary PDF" at bounding box center [261, 252] width 95 height 18
